Goal: Check status: Check status

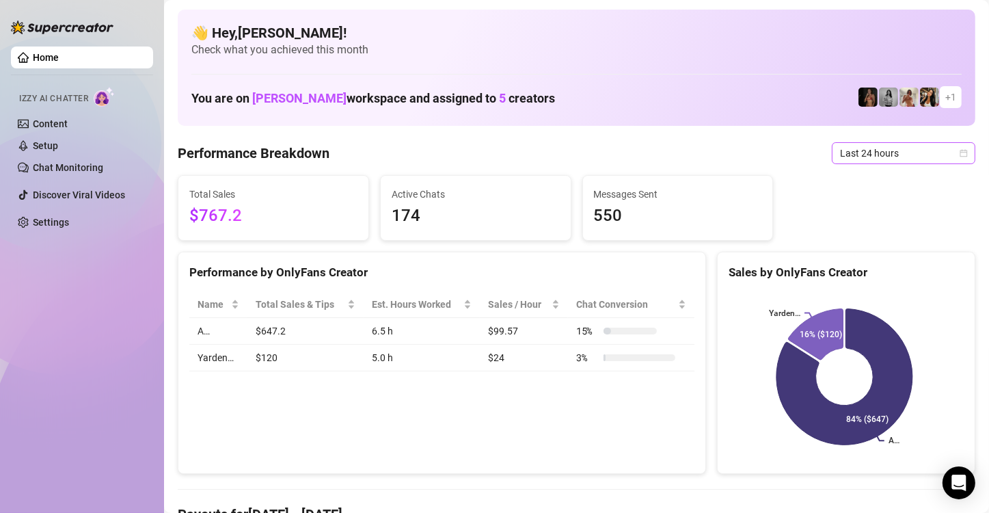
click at [957, 148] on div "Last 24 hours" at bounding box center [904, 153] width 144 height 22
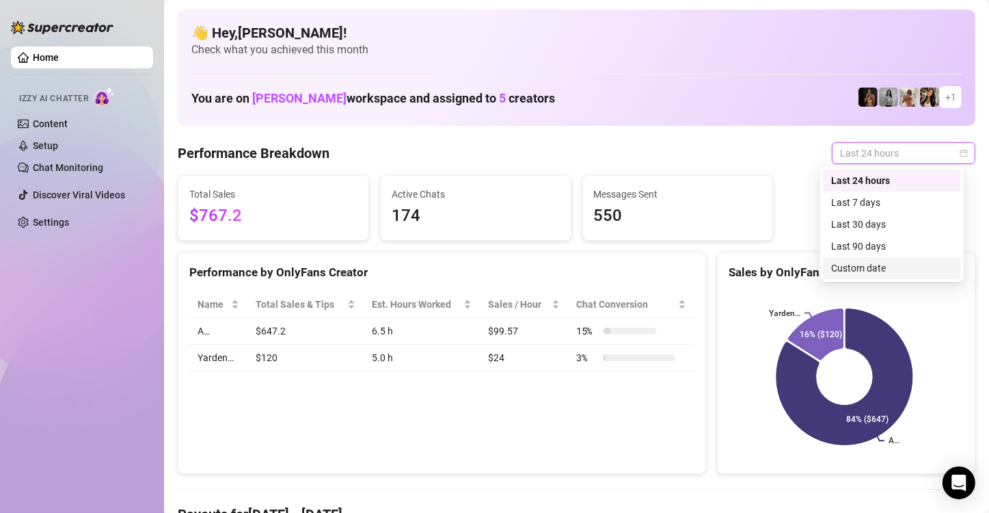
click at [922, 262] on div "Custom date" at bounding box center [892, 268] width 122 height 15
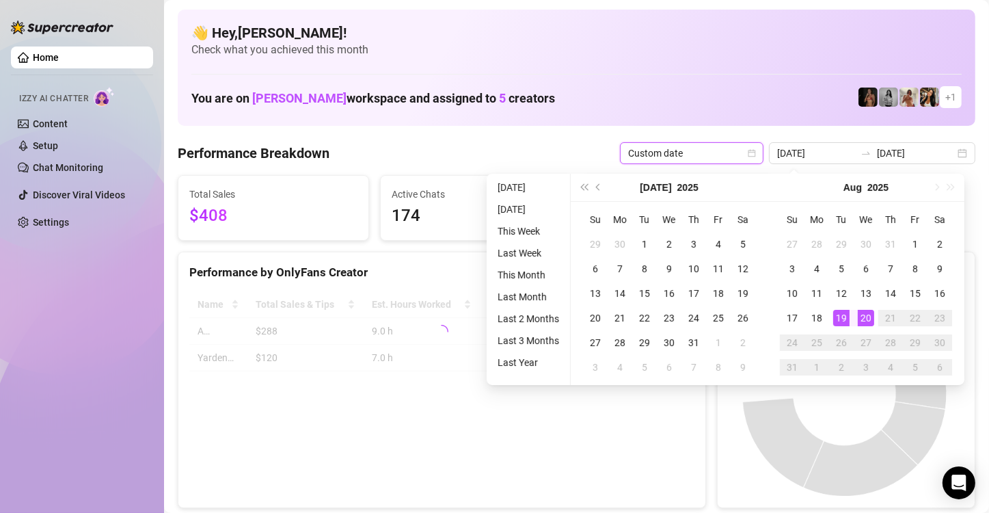
click at [866, 319] on div "20" at bounding box center [866, 318] width 16 height 16
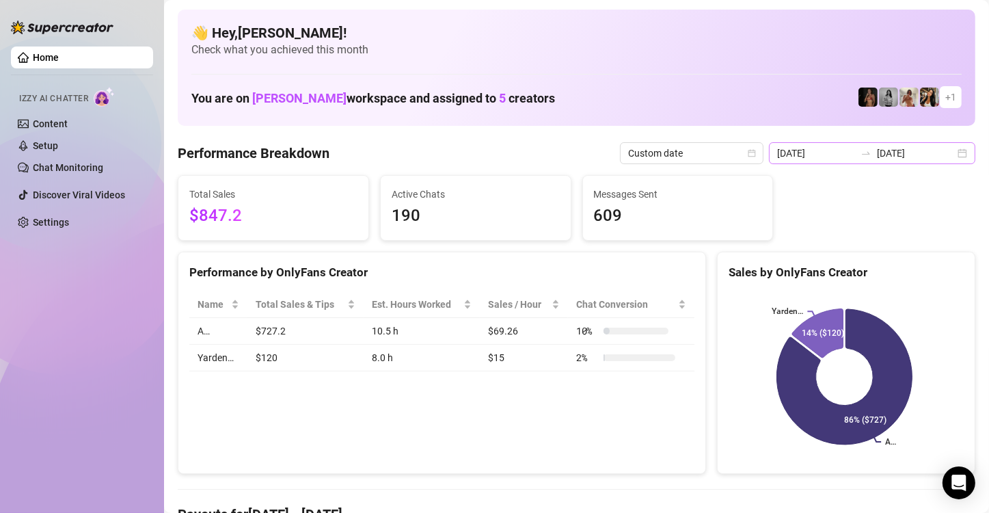
click at [950, 150] on div "[DATE] [DATE]" at bounding box center [872, 153] width 206 height 22
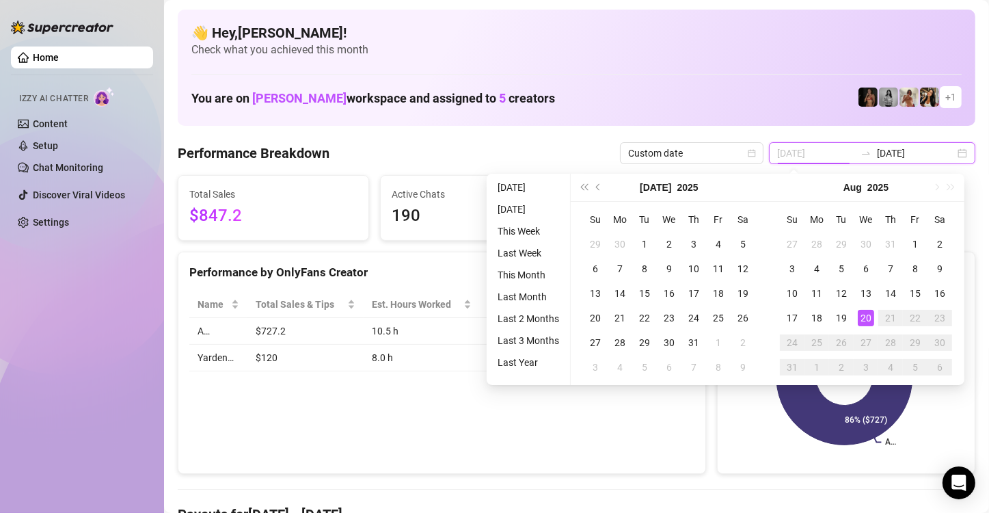
type input "[DATE]"
click at [863, 320] on div "20" at bounding box center [866, 318] width 16 height 16
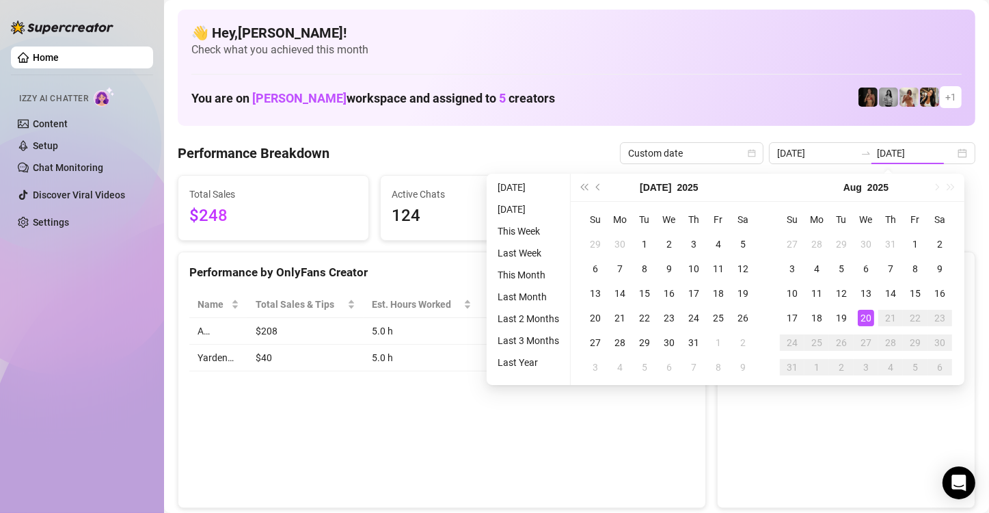
type input "[DATE]"
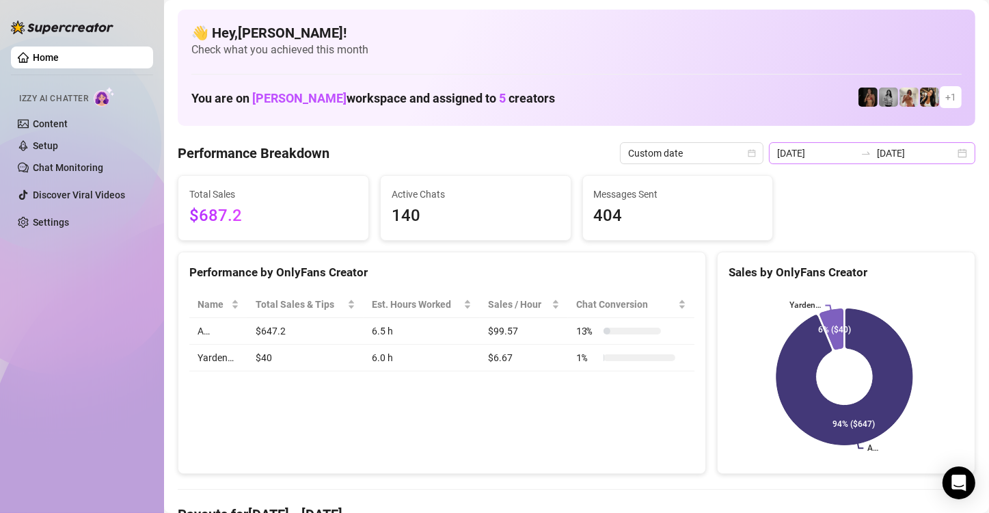
click at [954, 154] on div "[DATE] [DATE]" at bounding box center [872, 153] width 206 height 22
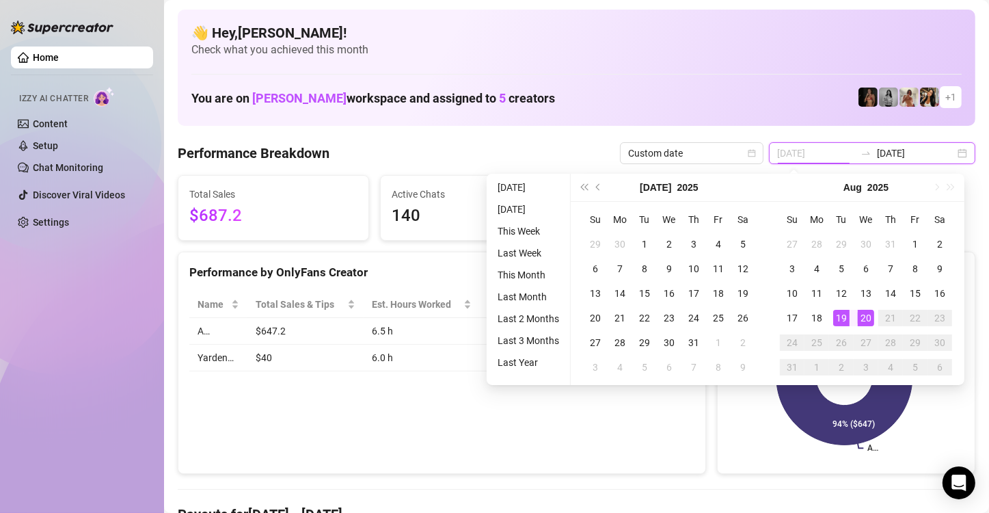
type input "[DATE]"
click at [844, 316] on div "19" at bounding box center [841, 318] width 16 height 16
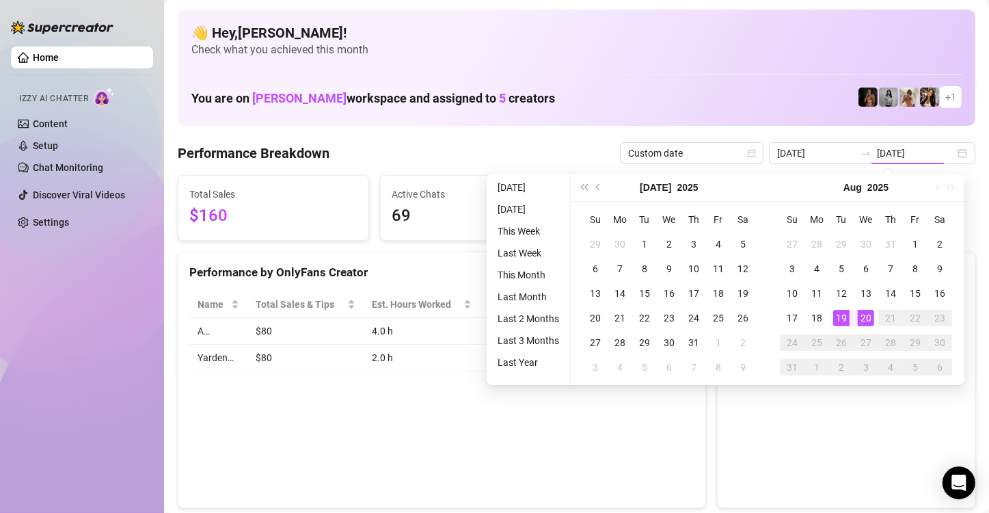
type input "[DATE]"
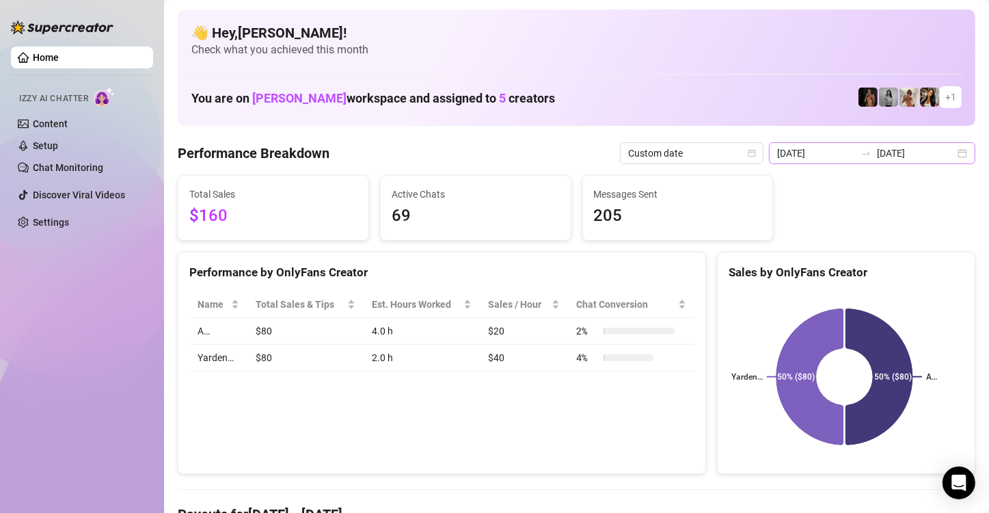
click at [950, 153] on div "[DATE] [DATE]" at bounding box center [872, 153] width 206 height 22
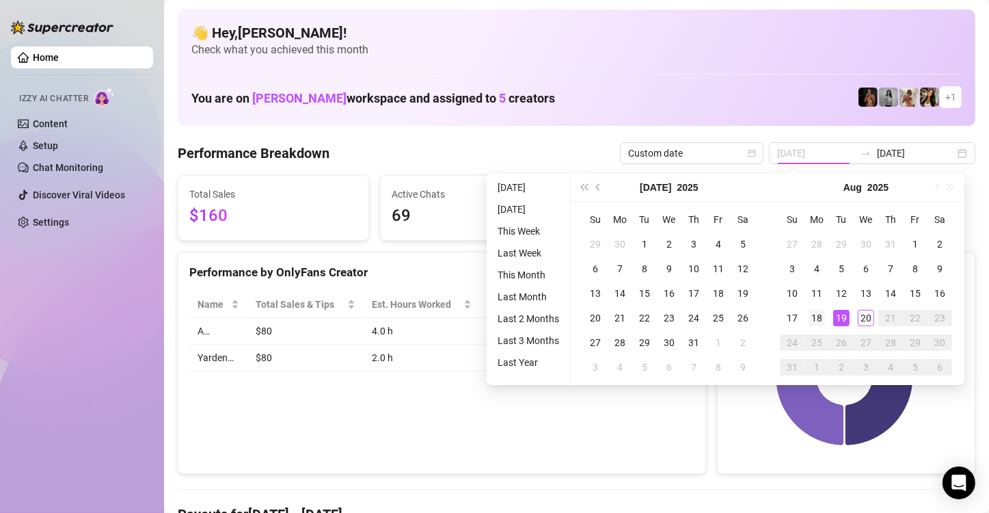
click at [817, 317] on div "18" at bounding box center [817, 318] width 16 height 16
type input "[DATE]"
click at [817, 317] on div "18" at bounding box center [817, 318] width 16 height 16
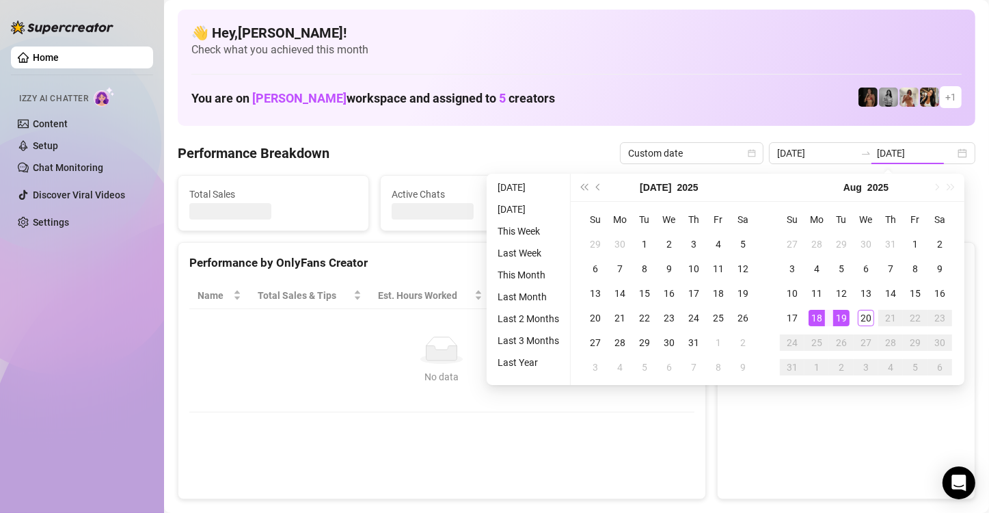
type input "[DATE]"
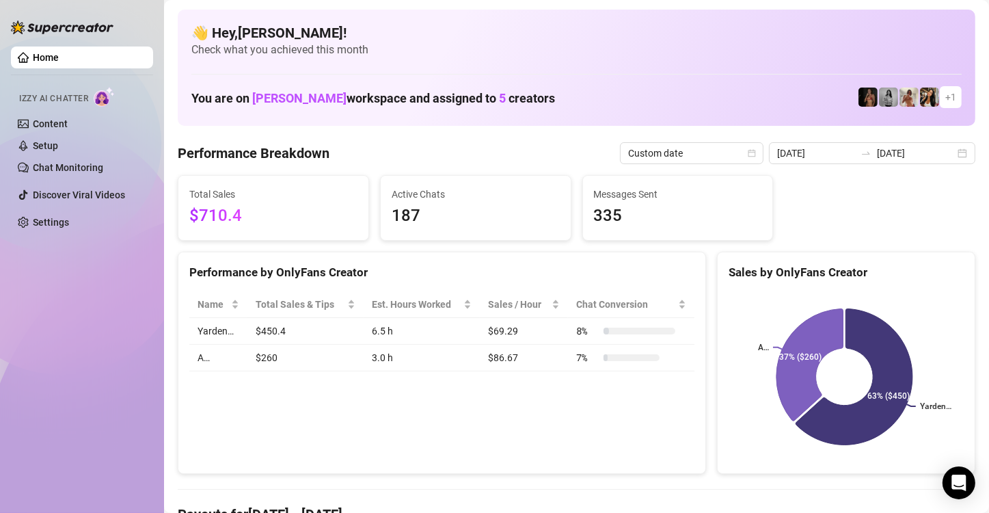
click at [948, 152] on div "[DATE] [DATE]" at bounding box center [872, 153] width 206 height 22
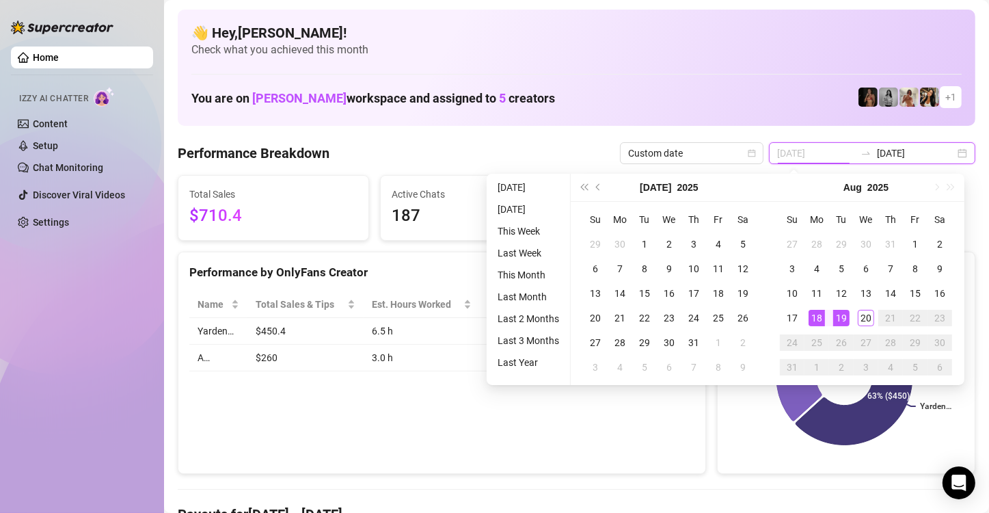
type input "[DATE]"
click at [847, 318] on div "19" at bounding box center [841, 318] width 16 height 16
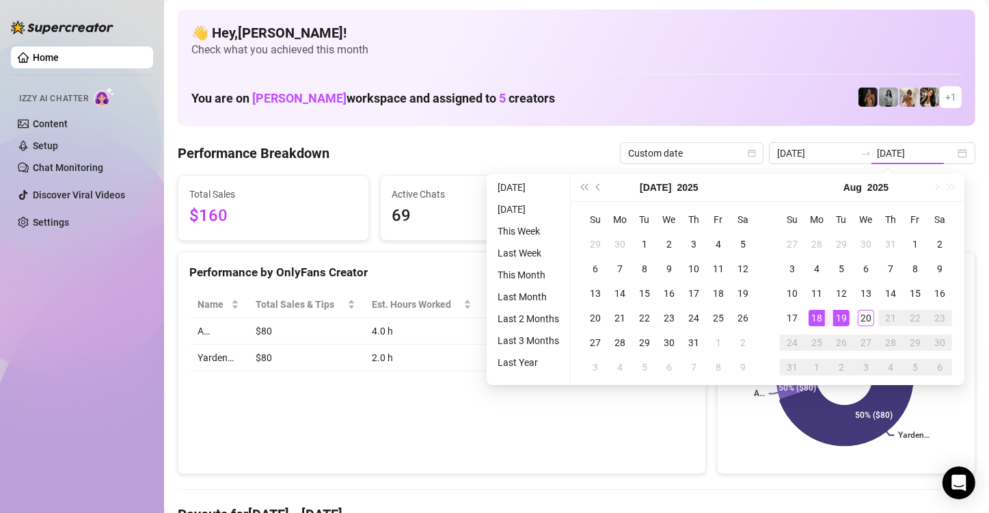
type input "[DATE]"
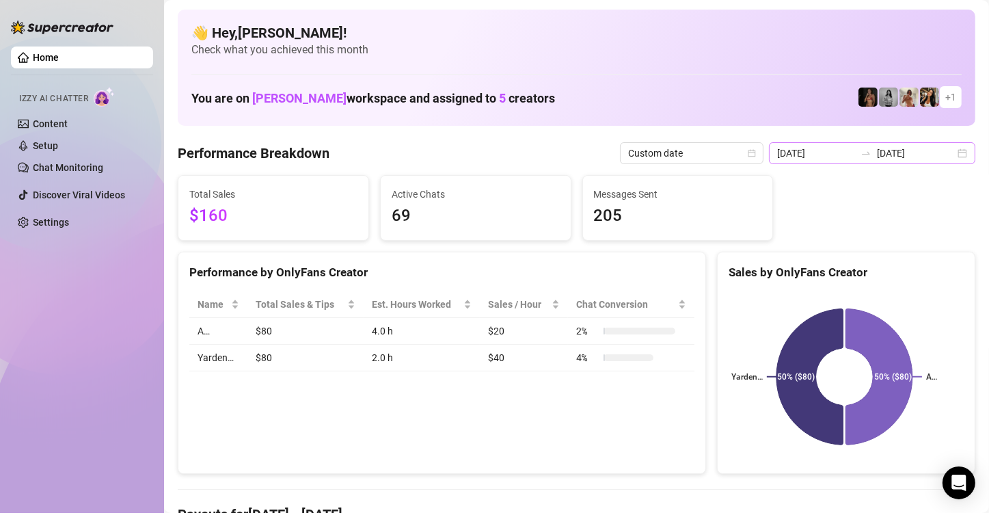
drag, startPoint x: 957, startPoint y: 156, endPoint x: 896, endPoint y: 227, distance: 93.6
click at [957, 156] on div "[DATE] [DATE]" at bounding box center [872, 153] width 206 height 22
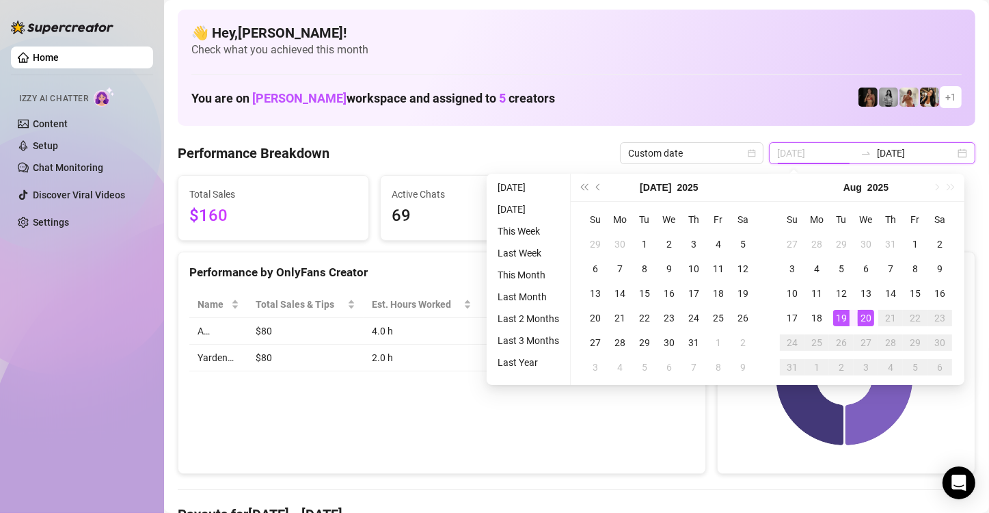
type input "[DATE]"
click at [866, 320] on div "20" at bounding box center [866, 318] width 16 height 16
click at [866, 321] on div "20" at bounding box center [866, 318] width 16 height 16
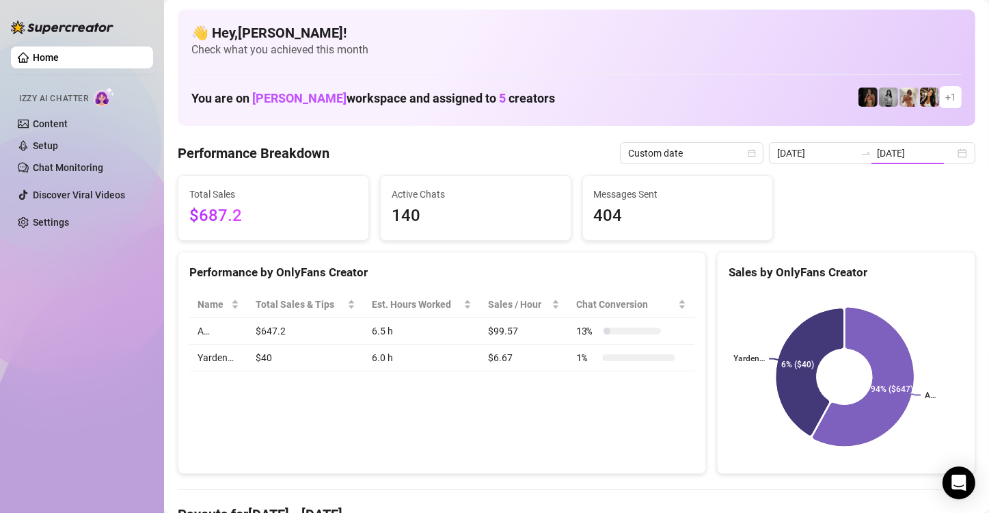
type input "[DATE]"
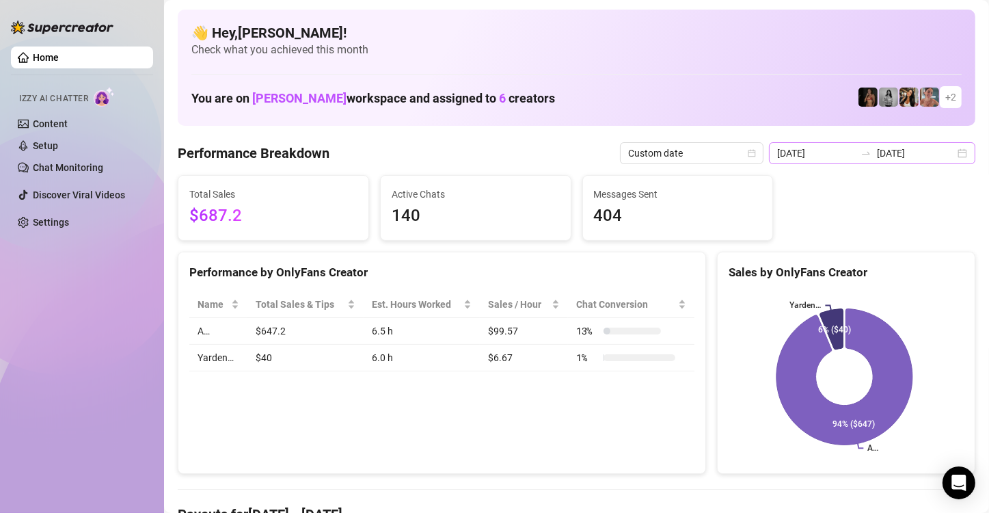
click at [955, 157] on div "[DATE] [DATE]" at bounding box center [872, 153] width 206 height 22
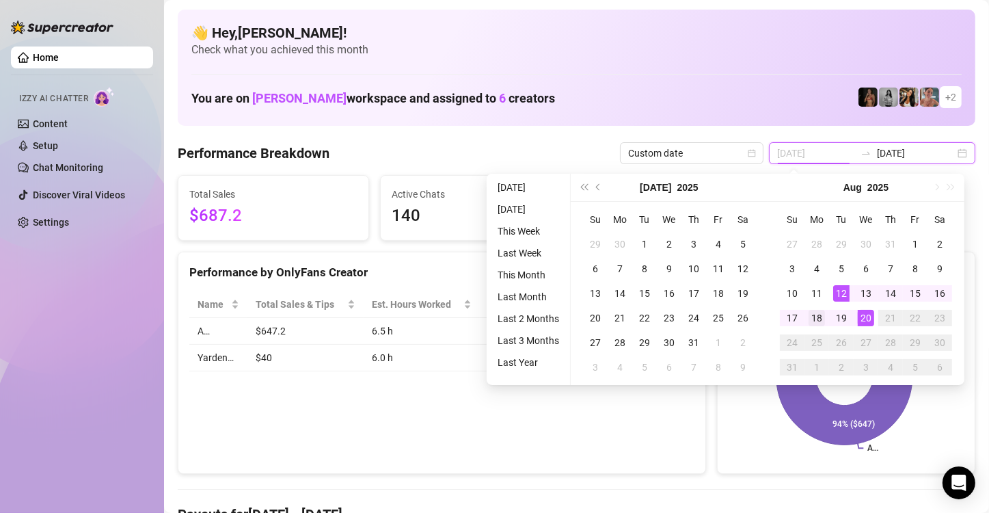
type input "[DATE]"
click at [821, 319] on div "18" at bounding box center [817, 318] width 16 height 16
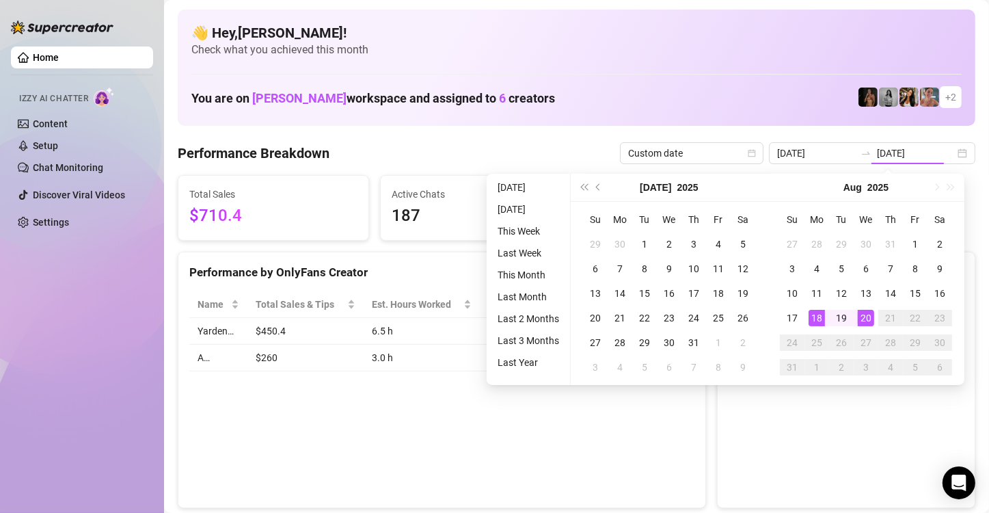
type input "[DATE]"
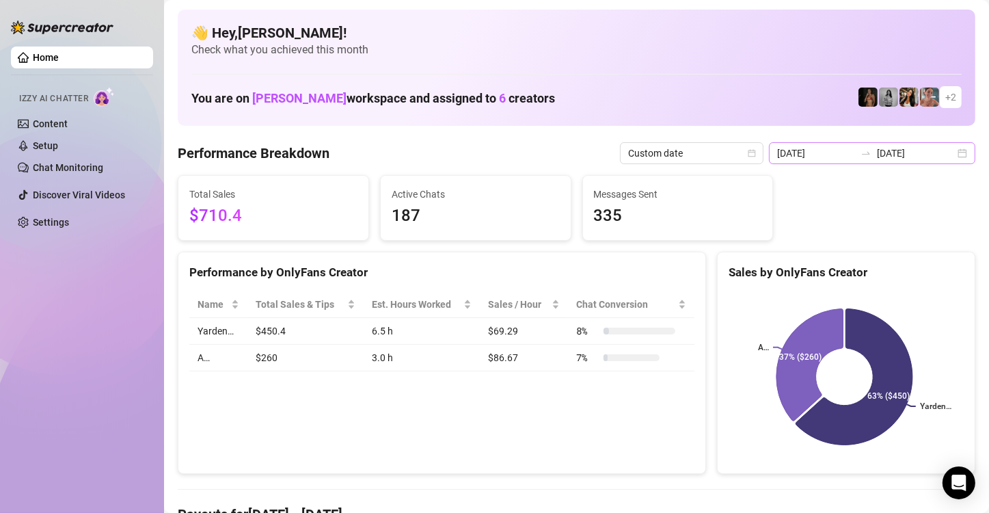
click at [959, 155] on div "[DATE] [DATE]" at bounding box center [872, 153] width 206 height 22
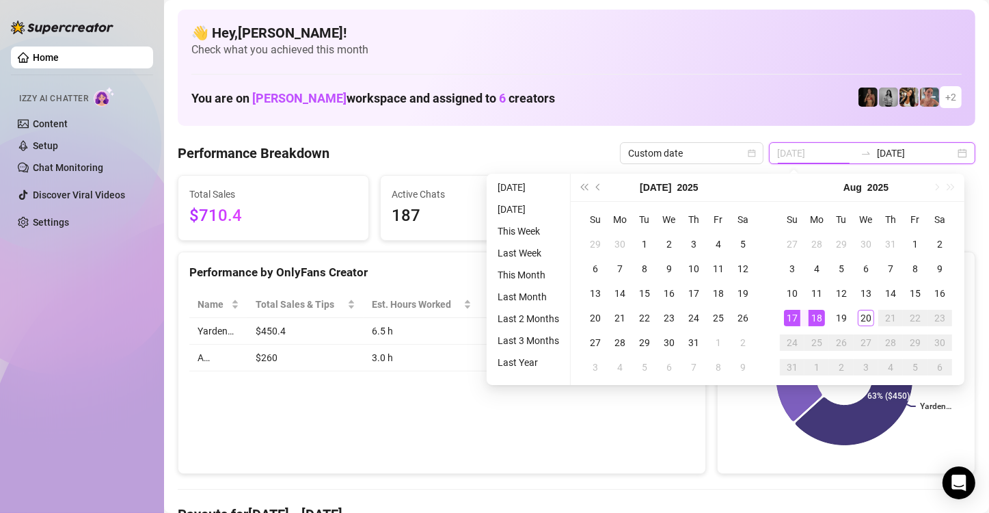
type input "[DATE]"
click at [793, 321] on div "17" at bounding box center [792, 318] width 16 height 16
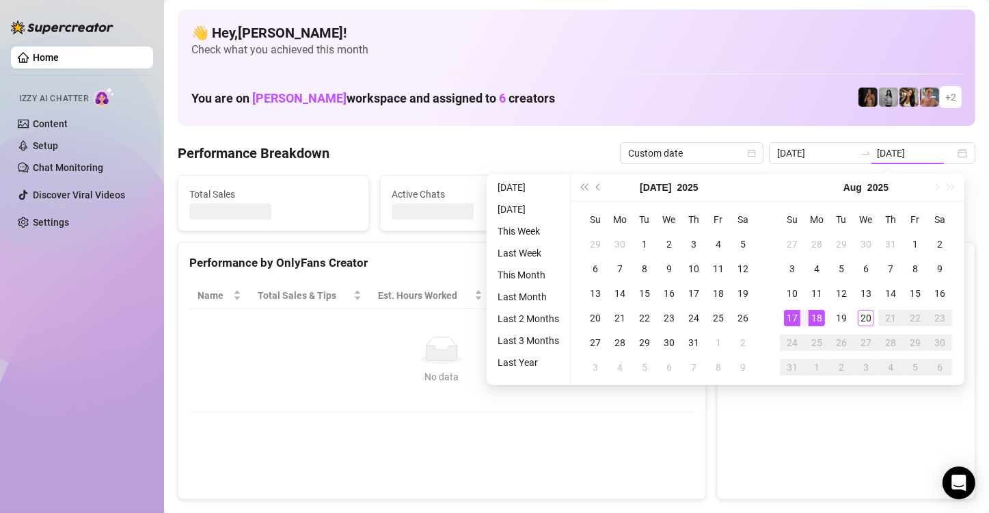
type input "[DATE]"
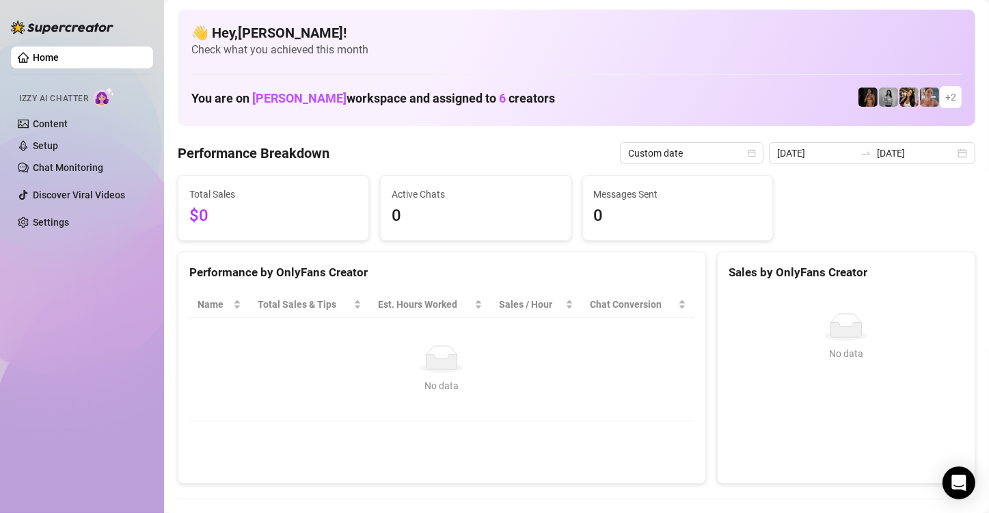
drag, startPoint x: 954, startPoint y: 148, endPoint x: 941, endPoint y: 165, distance: 20.9
click at [953, 148] on div "[DATE] [DATE]" at bounding box center [872, 153] width 206 height 22
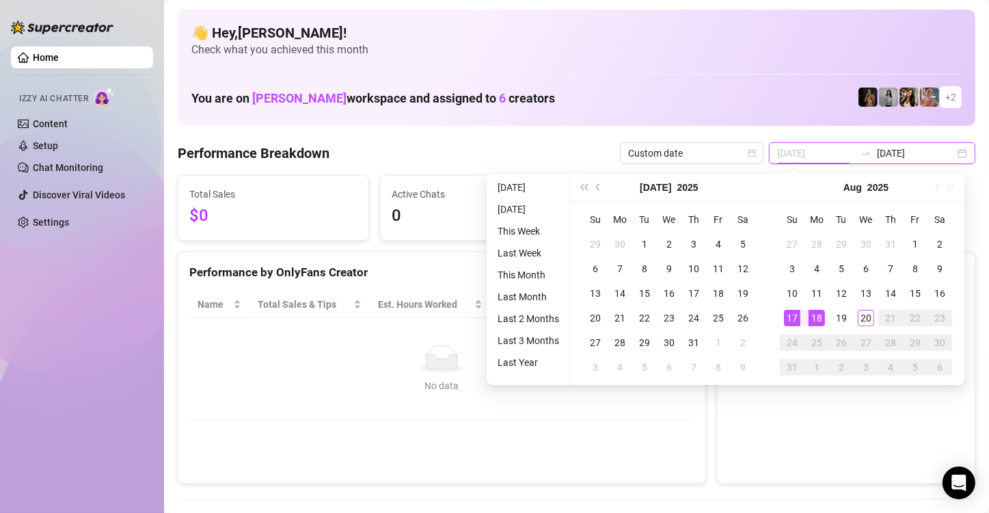
type input "[DATE]"
click at [814, 317] on div "18" at bounding box center [817, 318] width 16 height 16
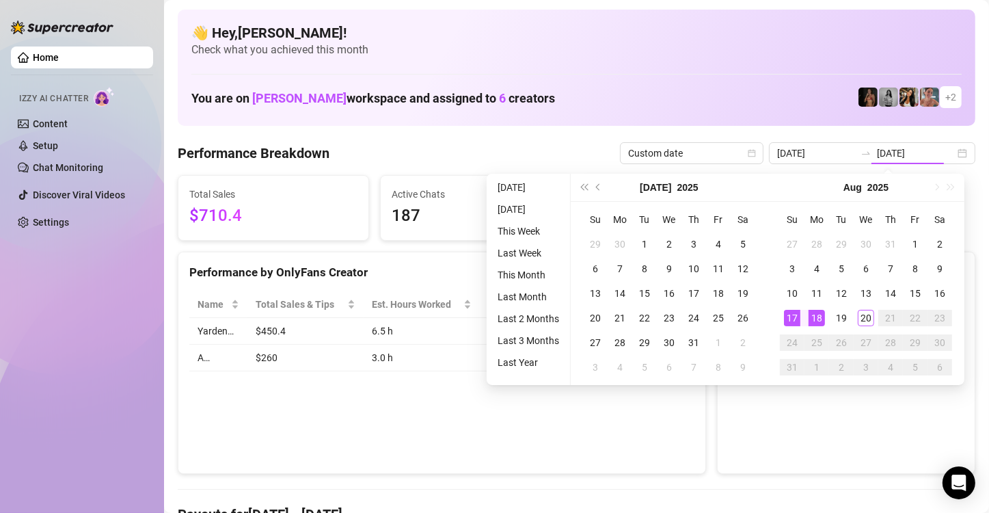
type input "[DATE]"
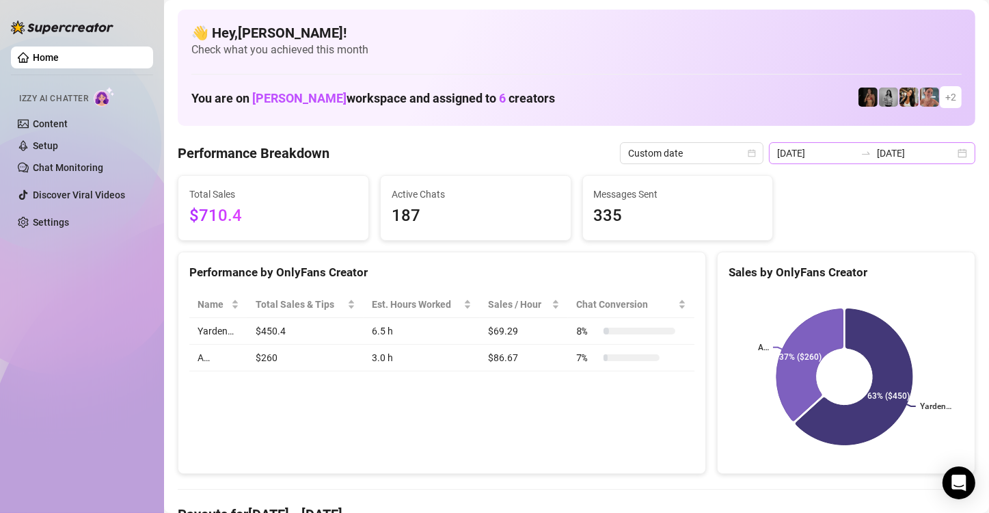
click at [957, 155] on div "[DATE] [DATE]" at bounding box center [872, 153] width 206 height 22
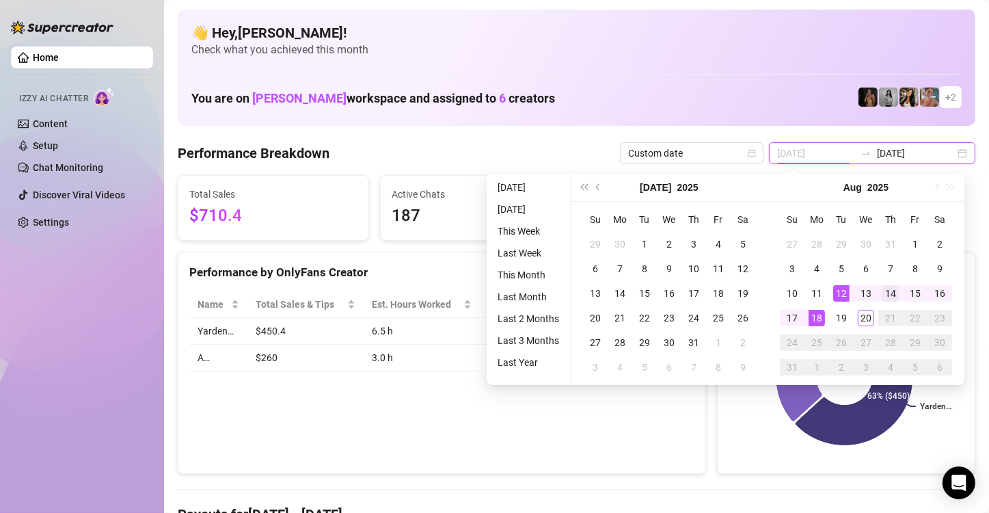
type input "[DATE]"
click at [896, 297] on div "14" at bounding box center [891, 293] width 16 height 16
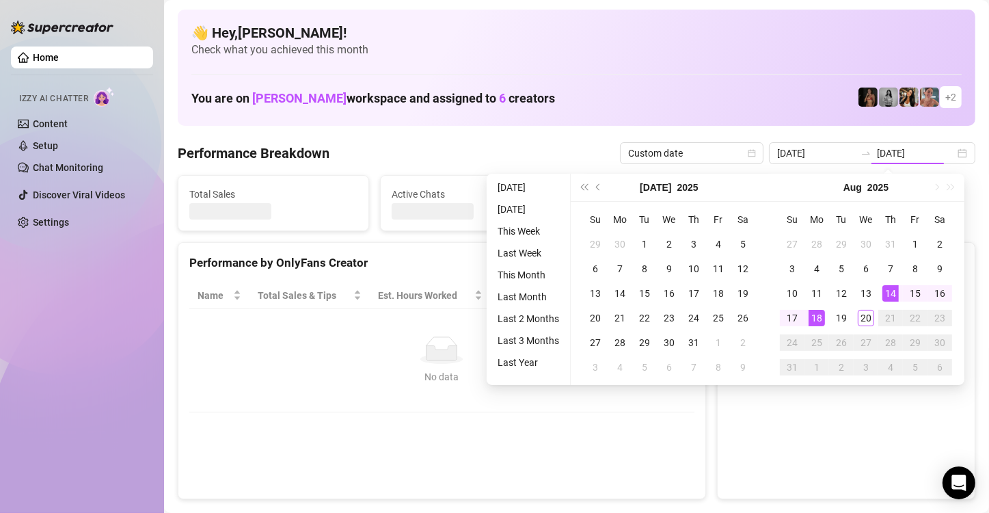
type input "[DATE]"
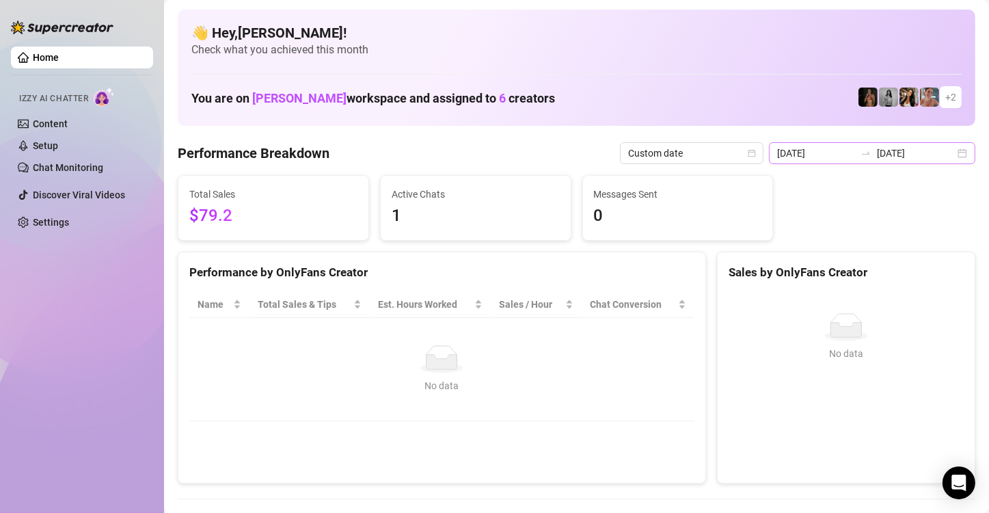
click at [948, 154] on div "[DATE] [DATE]" at bounding box center [872, 153] width 206 height 22
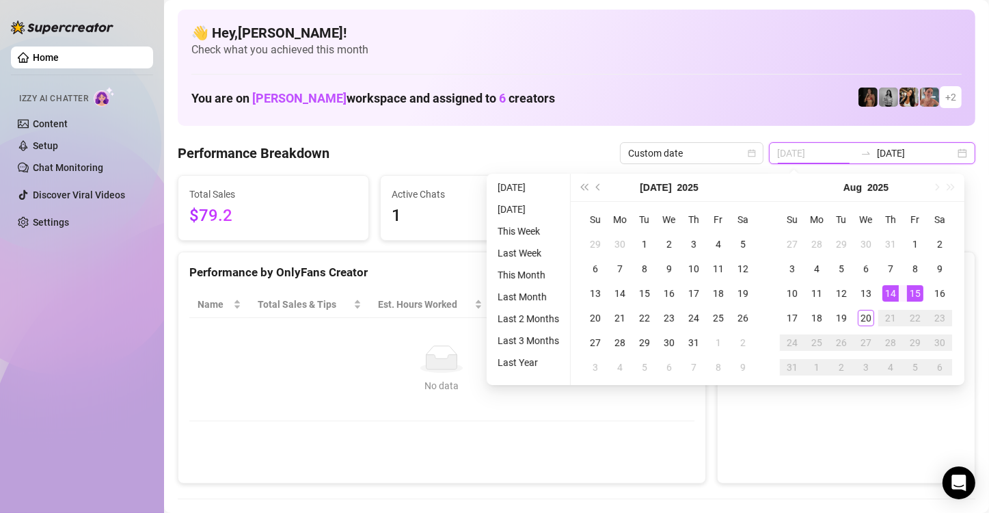
type input "[DATE]"
click at [892, 293] on div "14" at bounding box center [891, 293] width 16 height 16
type input "[DATE]"
click at [865, 320] on div "20" at bounding box center [866, 318] width 16 height 16
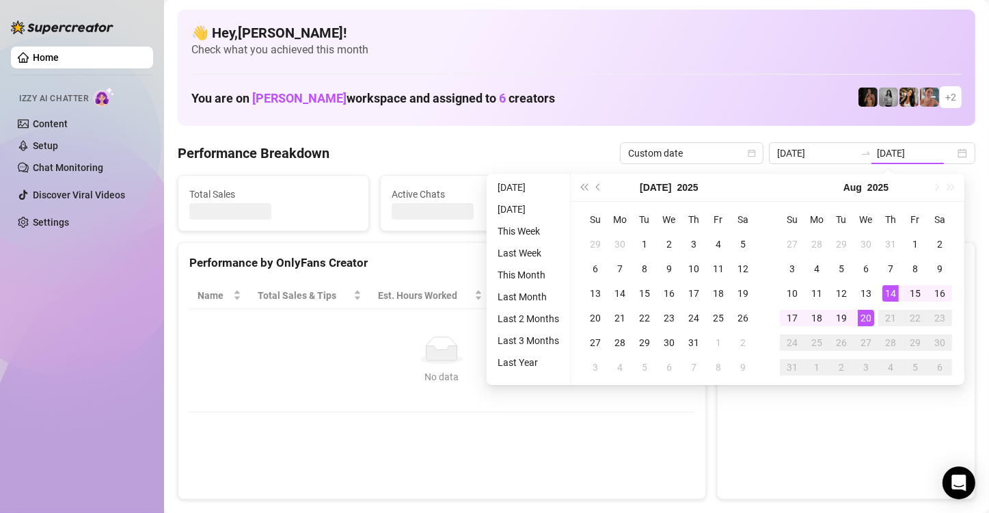
type input "[DATE]"
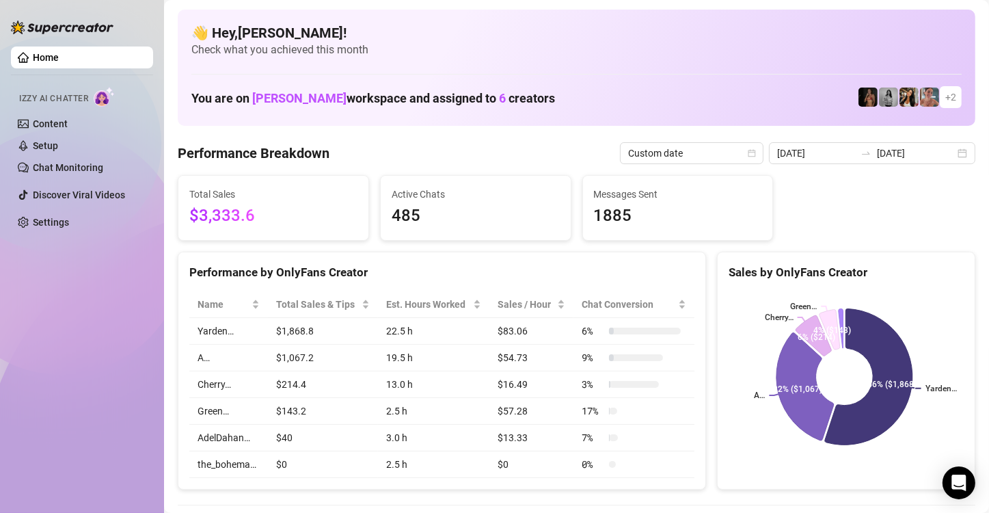
click at [295, 382] on td "$214.4" at bounding box center [323, 384] width 111 height 27
click at [951, 150] on div "[DATE] [DATE]" at bounding box center [872, 153] width 206 height 22
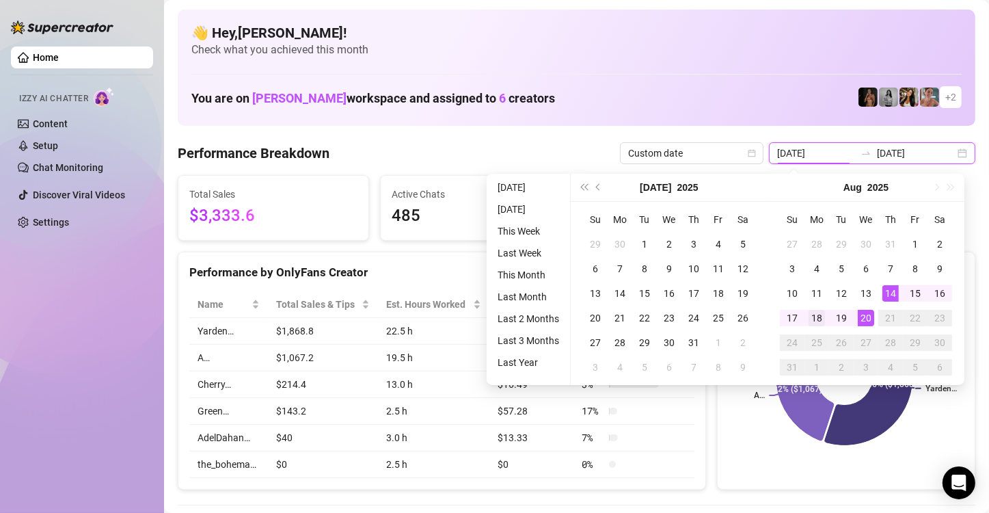
type input "[DATE]"
click at [817, 316] on div "18" at bounding box center [817, 318] width 16 height 16
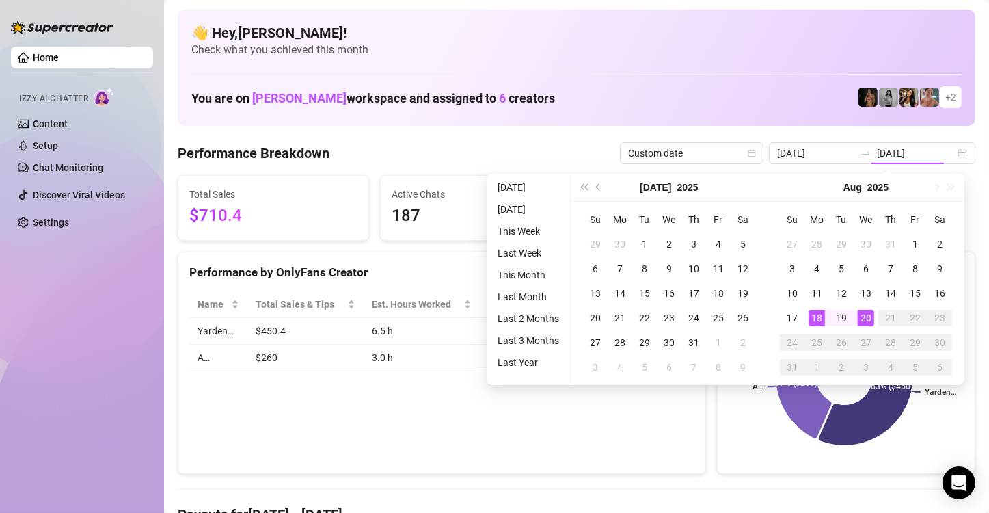
type input "[DATE]"
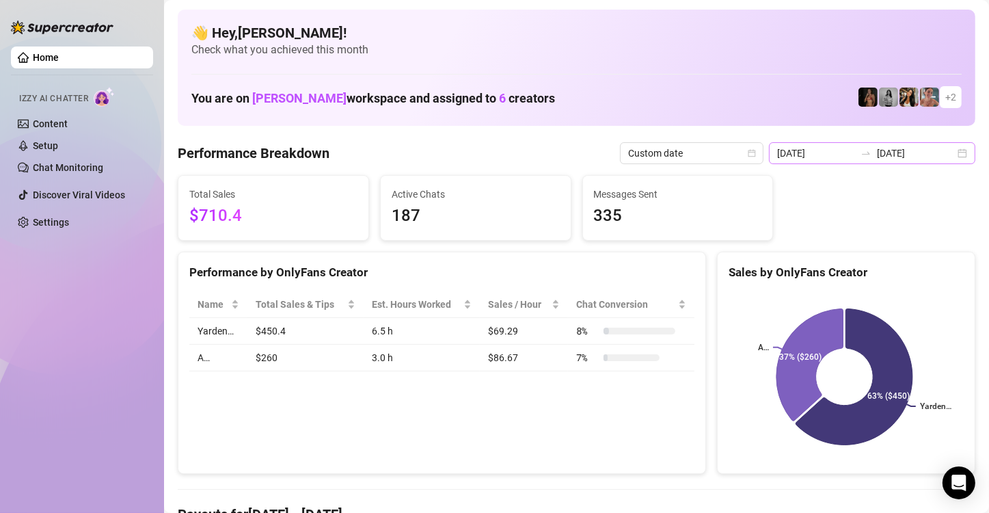
click at [952, 153] on div "[DATE] [DATE]" at bounding box center [872, 153] width 206 height 22
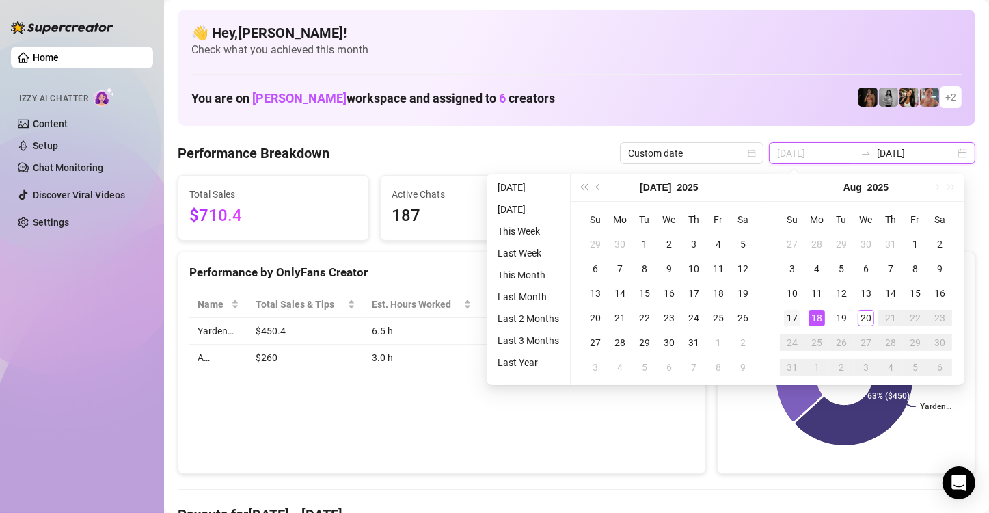
type input "[DATE]"
click at [792, 316] on div "17" at bounding box center [792, 318] width 16 height 16
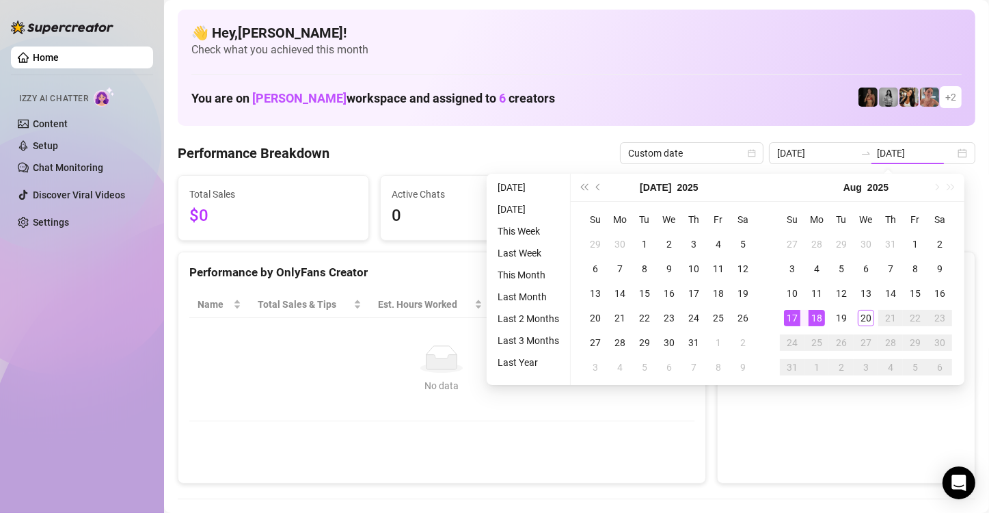
type input "[DATE]"
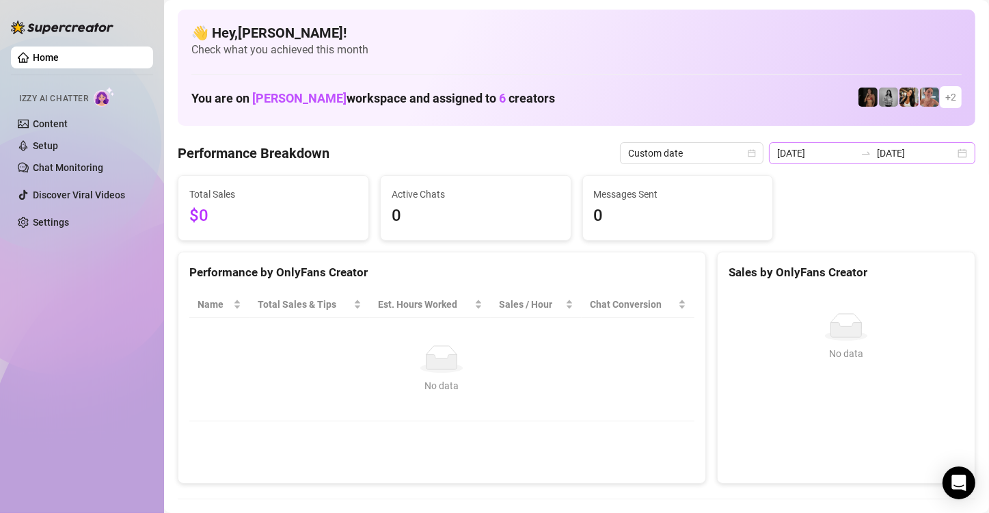
click at [951, 155] on div "[DATE] [DATE]" at bounding box center [872, 153] width 206 height 22
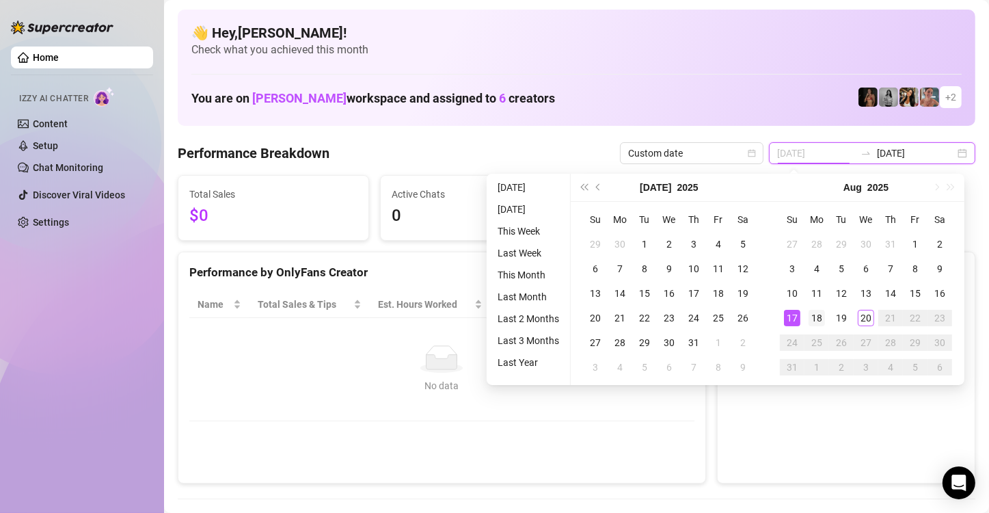
type input "[DATE]"
click at [813, 317] on div "18" at bounding box center [817, 318] width 16 height 16
click at [814, 317] on div "18" at bounding box center [817, 318] width 16 height 16
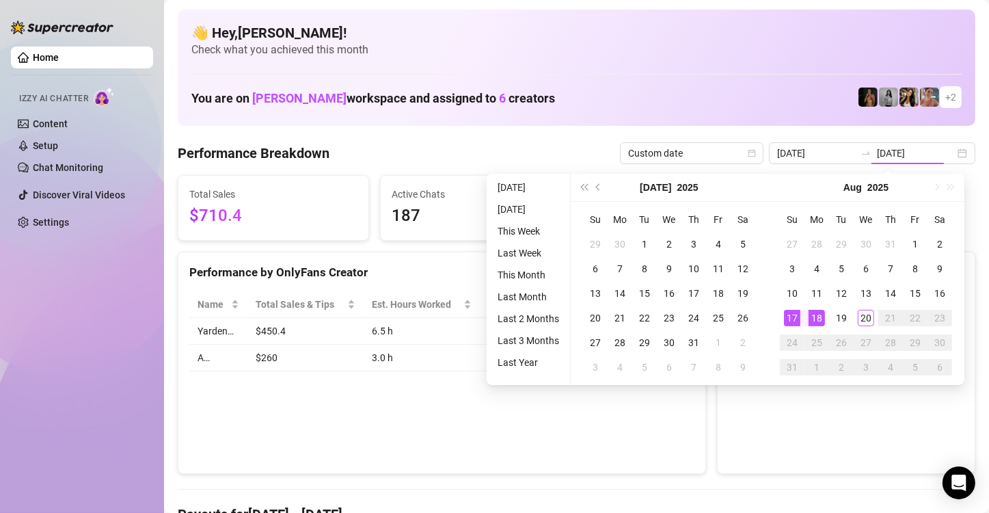
type input "[DATE]"
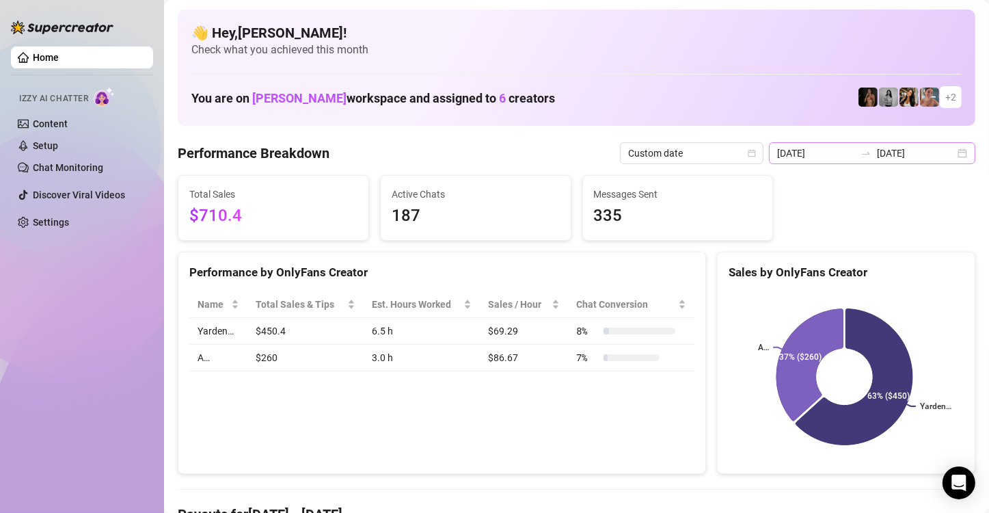
click at [952, 150] on div "[DATE] [DATE]" at bounding box center [872, 153] width 206 height 22
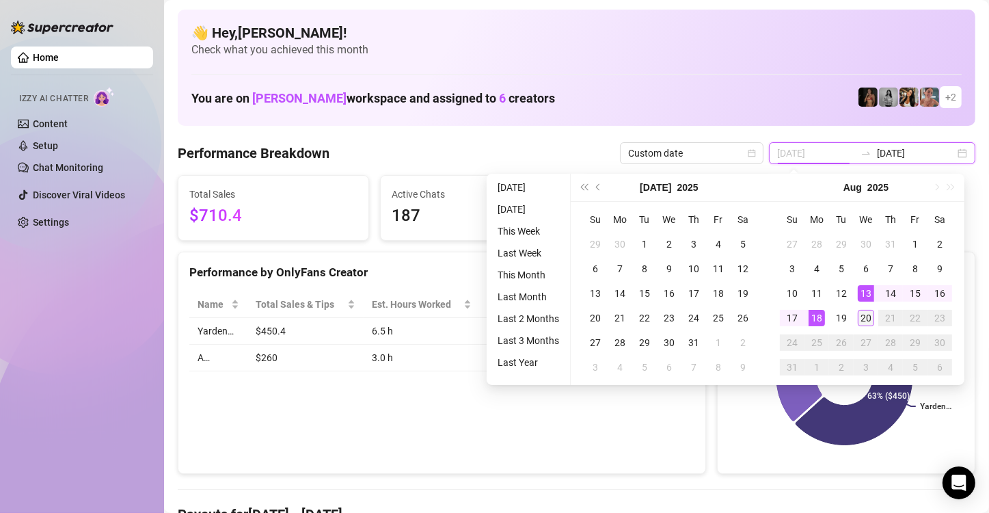
type input "[DATE]"
click at [866, 317] on div "20" at bounding box center [866, 318] width 16 height 16
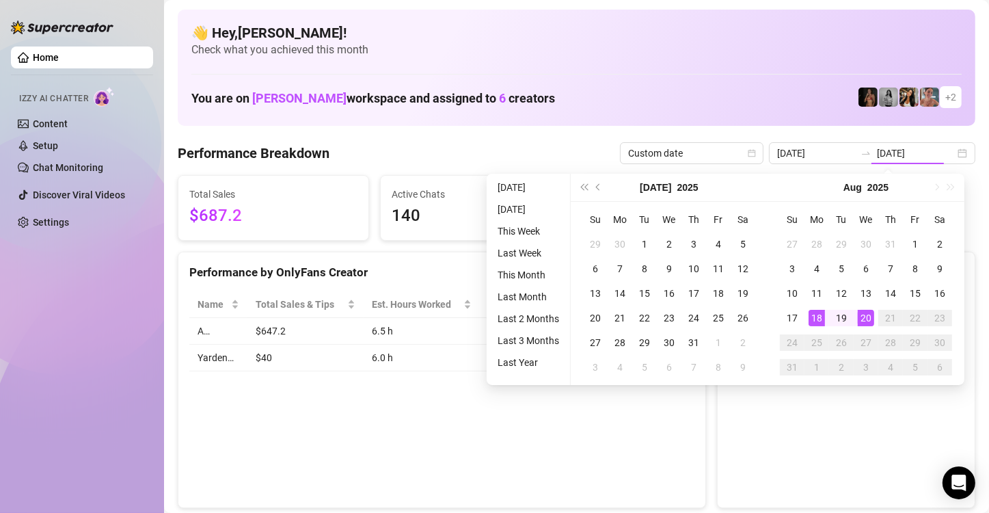
type input "[DATE]"
